Goal: Task Accomplishment & Management: Manage account settings

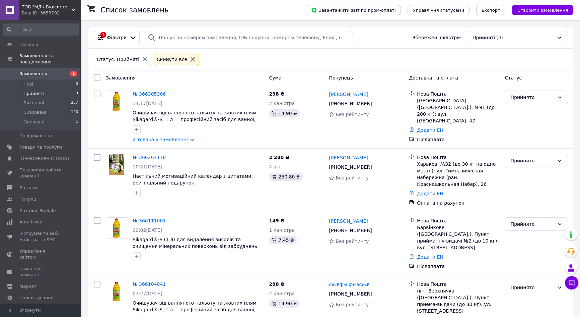
click at [32, 90] on span "Прийняті" at bounding box center [33, 93] width 21 height 6
click at [36, 89] on li "Прийняті 9" at bounding box center [41, 93] width 82 height 9
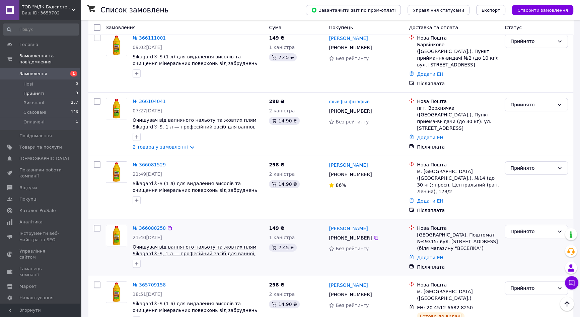
scroll to position [290, 0]
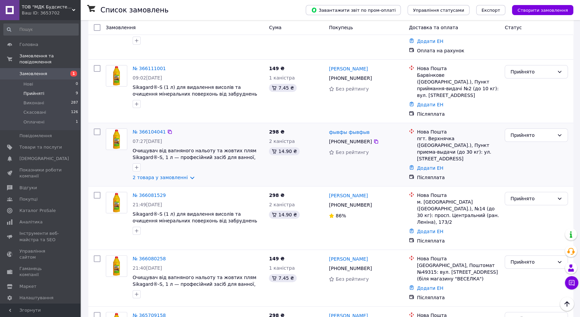
scroll to position [290, 0]
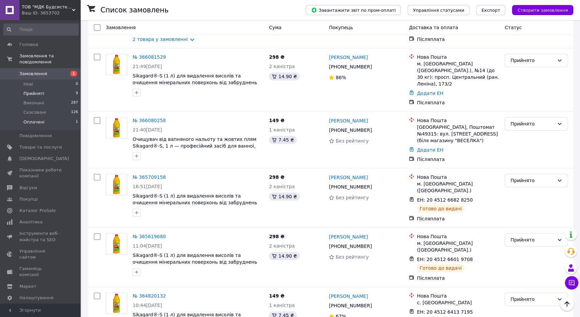
click at [37, 119] on span "Оплачені" at bounding box center [33, 122] width 21 height 6
